Goal: Task Accomplishment & Management: Manage account settings

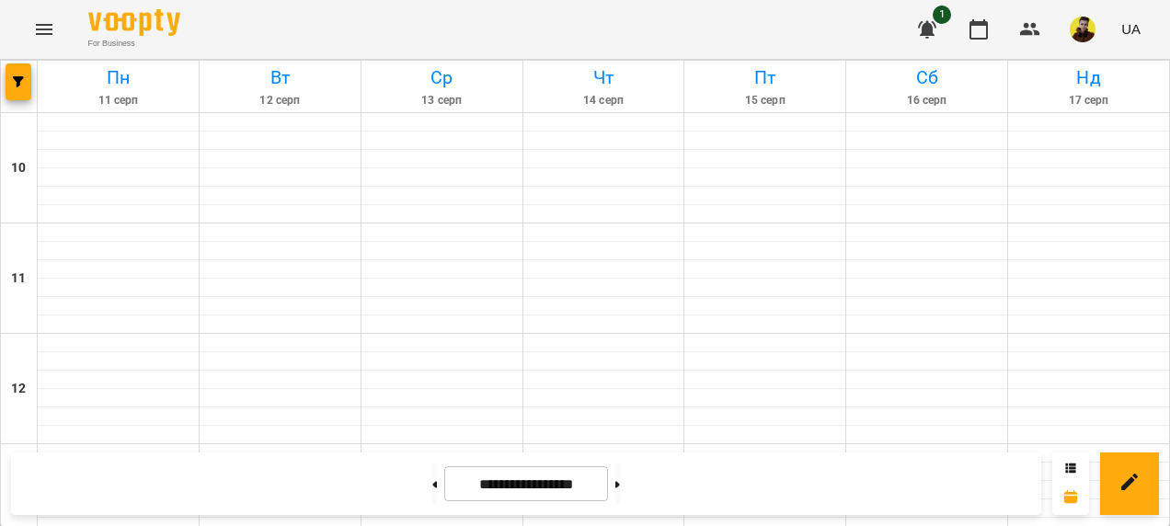
scroll to position [736, 0]
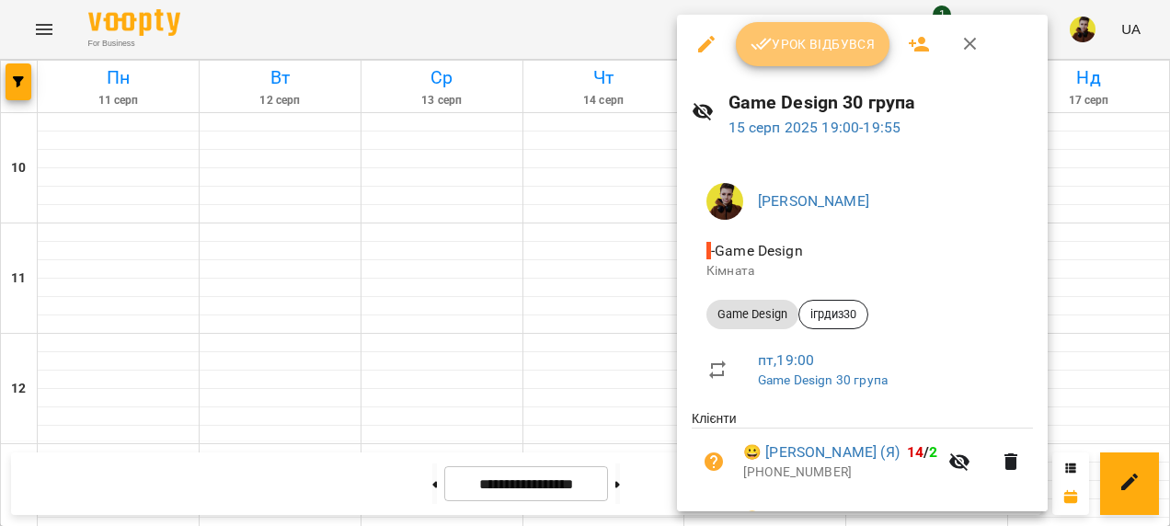
click at [796, 51] on span "Урок відбувся" at bounding box center [813, 44] width 125 height 22
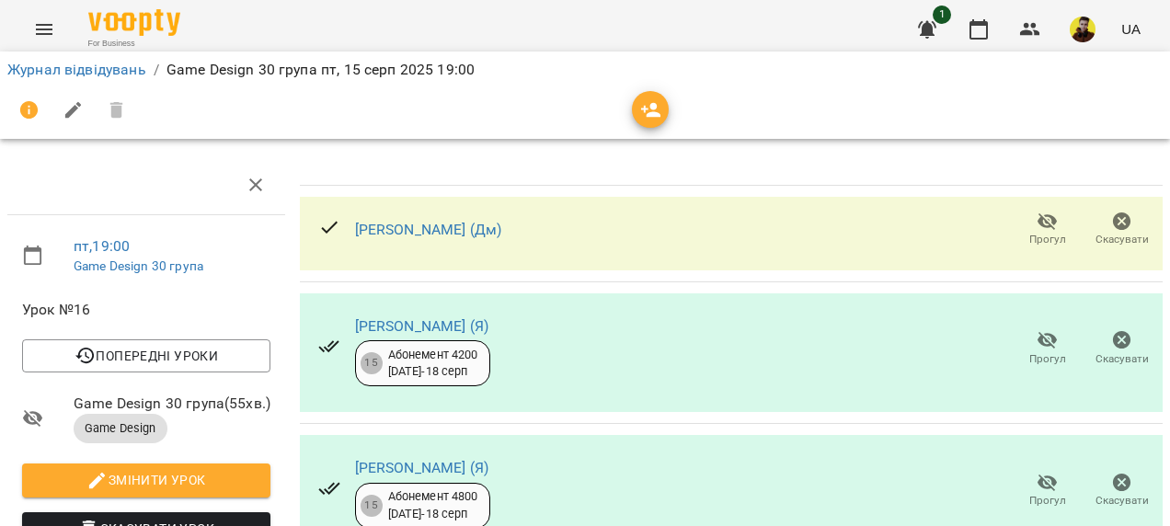
scroll to position [276, 0]
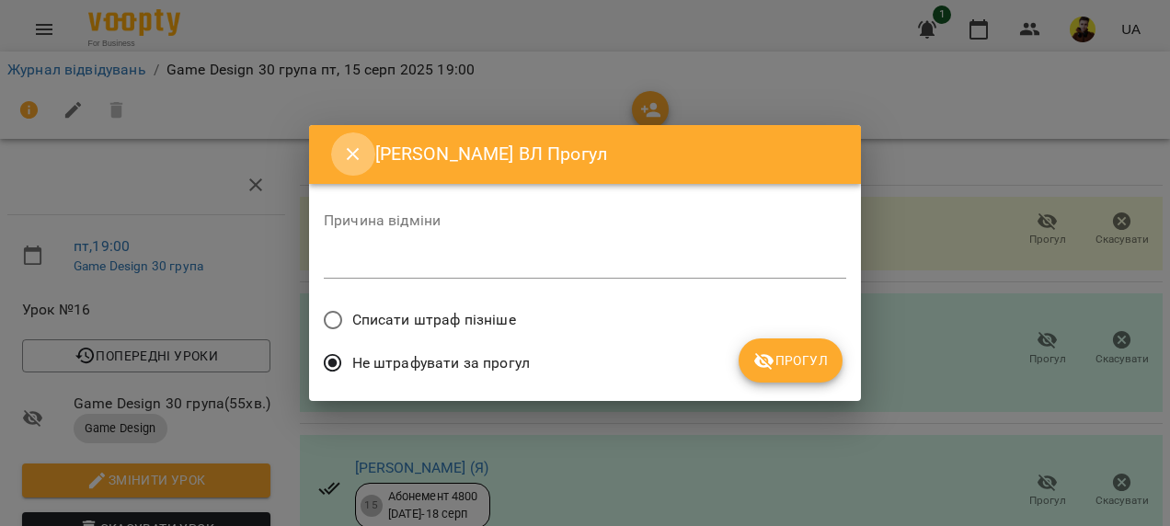
click at [357, 149] on icon "Close" at bounding box center [353, 154] width 13 height 13
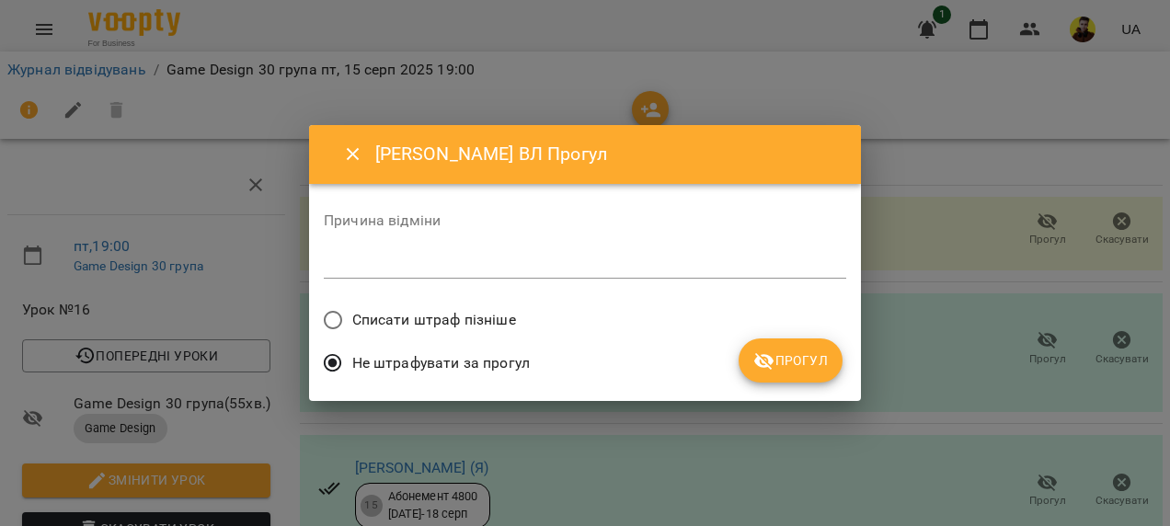
click at [512, 318] on span "Списати штраф пізніше" at bounding box center [434, 320] width 164 height 22
click at [790, 367] on span "Прогул" at bounding box center [791, 361] width 75 height 22
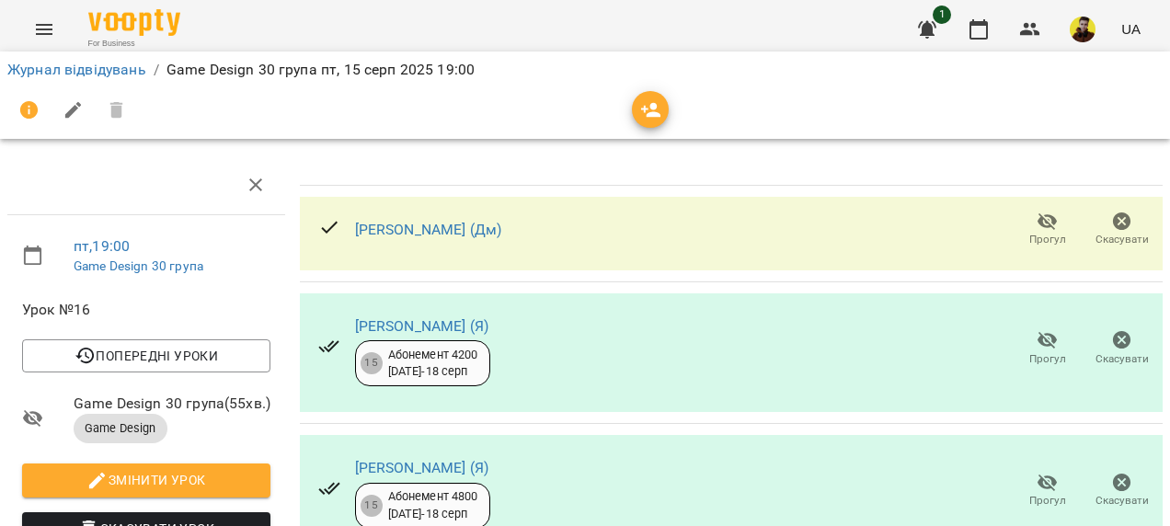
scroll to position [92, 0]
click at [1043, 472] on icon "button" at bounding box center [1048, 483] width 22 height 22
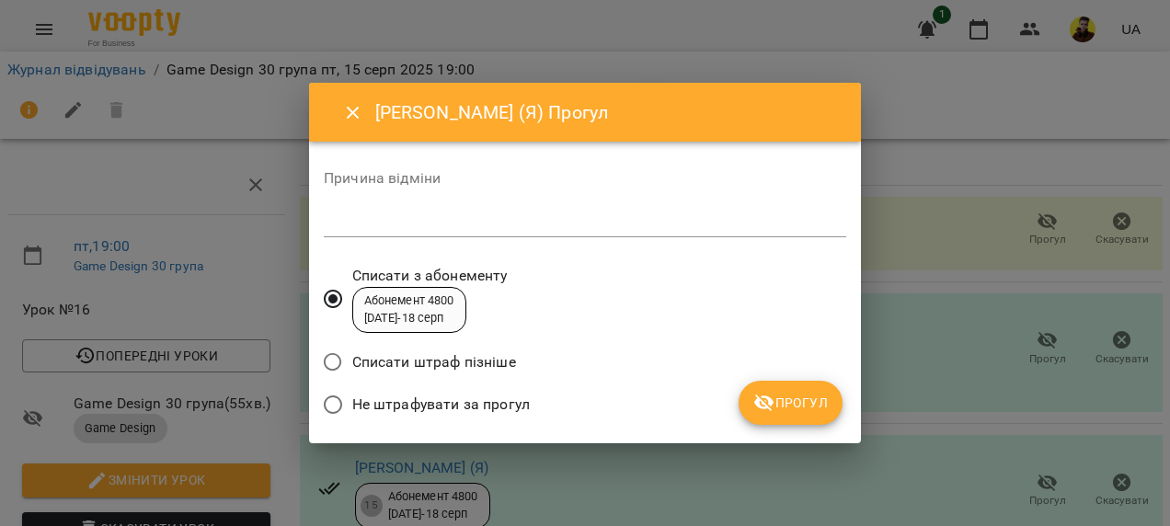
click at [753, 390] on button "Прогул" at bounding box center [791, 403] width 104 height 44
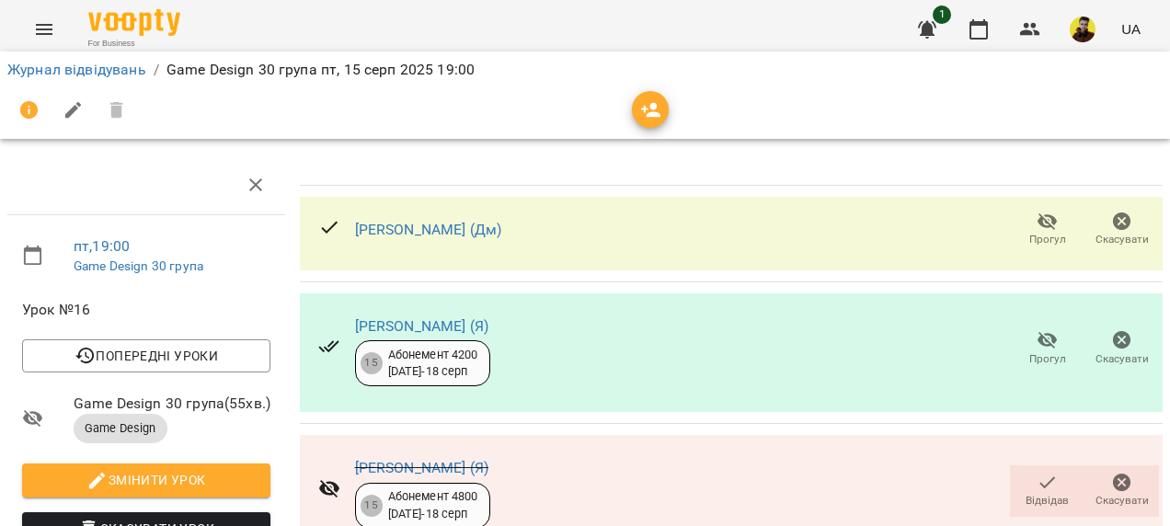
scroll to position [0, 0]
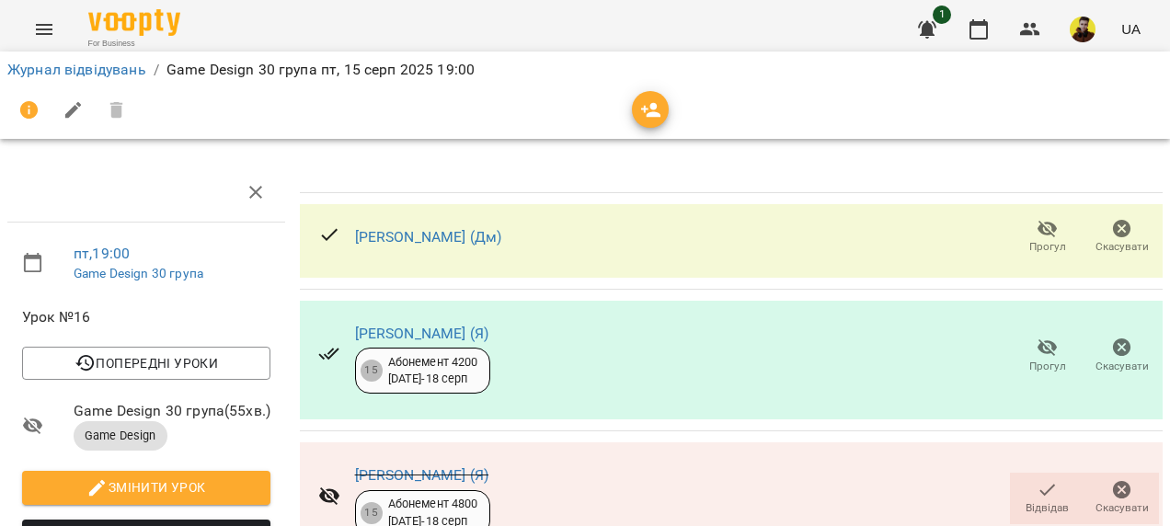
click at [1042, 339] on icon "button" at bounding box center [1048, 348] width 22 height 22
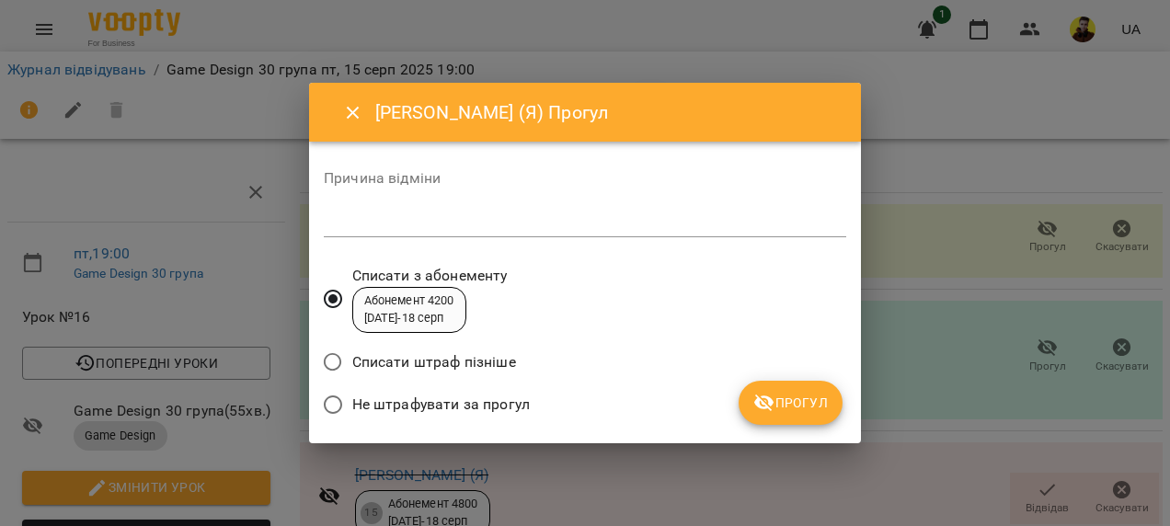
click at [801, 409] on span "Прогул" at bounding box center [791, 403] width 75 height 22
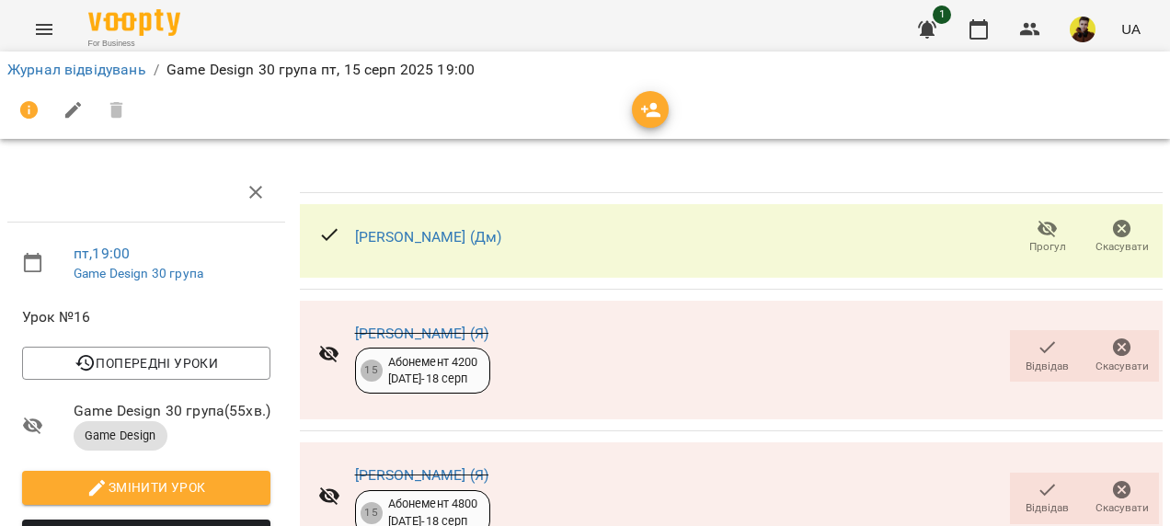
click at [1030, 245] on span "Прогул" at bounding box center [1048, 247] width 37 height 16
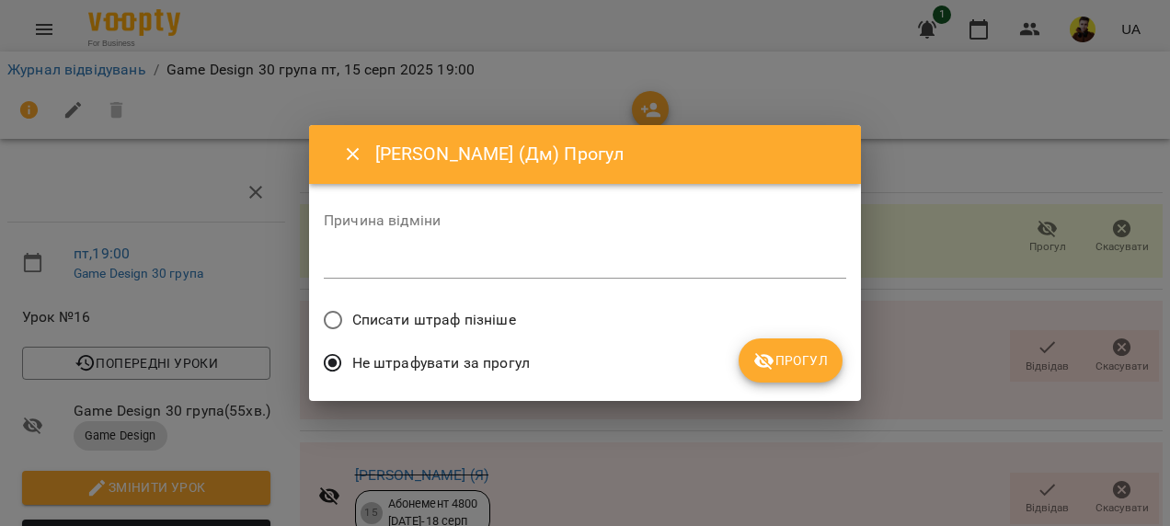
click at [391, 312] on span "Списати штраф пізніше" at bounding box center [434, 320] width 164 height 22
click at [797, 361] on span "Прогул" at bounding box center [791, 361] width 75 height 22
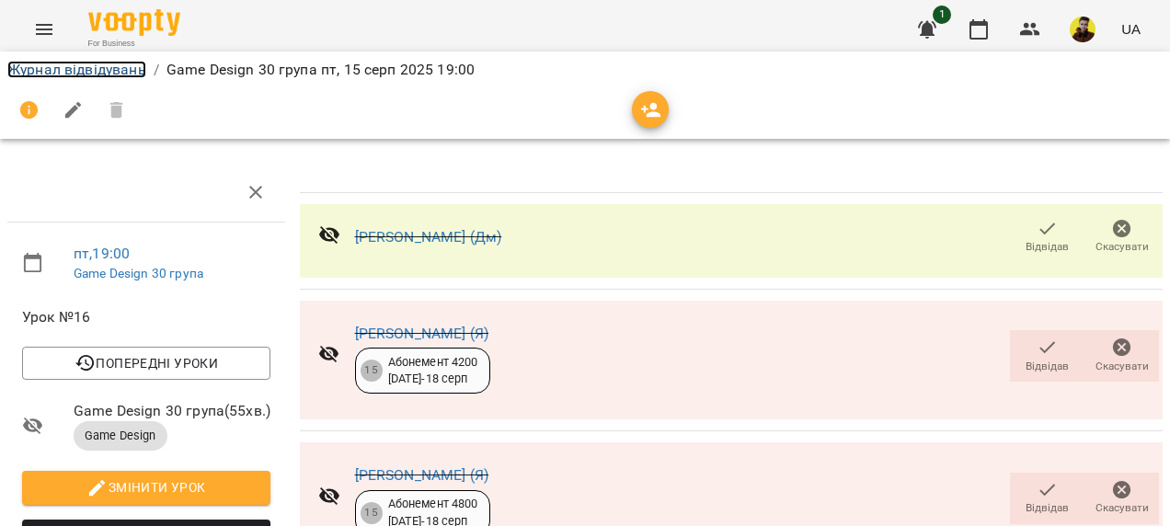
click at [129, 63] on link "Журнал відвідувань" at bounding box center [76, 69] width 139 height 17
